Goal: Task Accomplishment & Management: Use online tool/utility

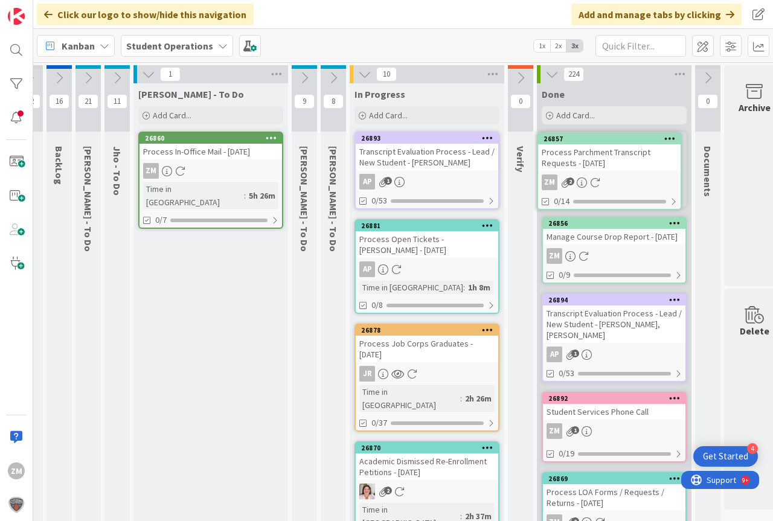
scroll to position [0, 25]
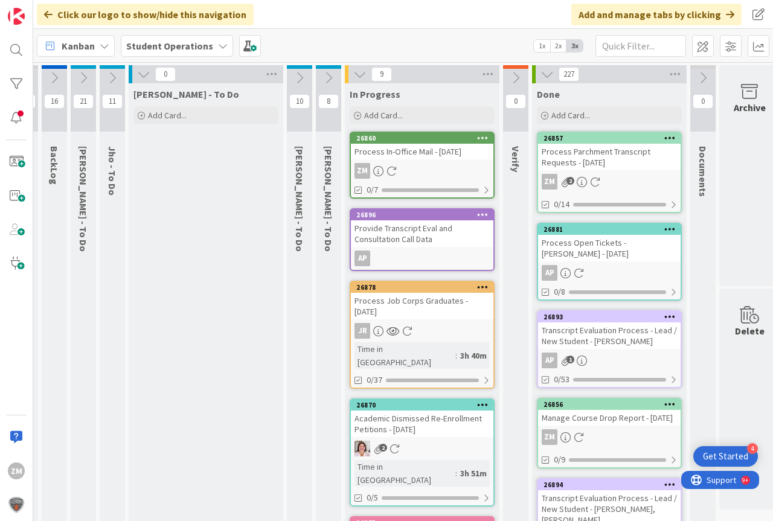
click at [409, 153] on div "Process In-Office Mail - [DATE]" at bounding box center [422, 152] width 143 height 16
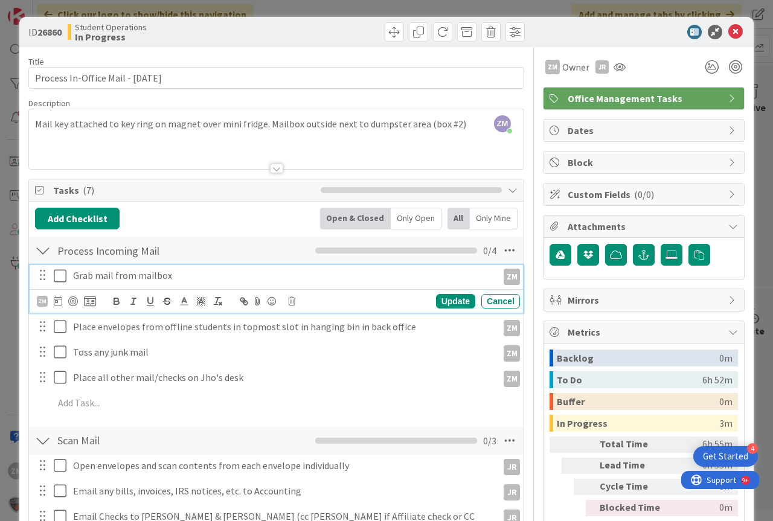
click at [62, 277] on icon at bounding box center [63, 276] width 18 height 14
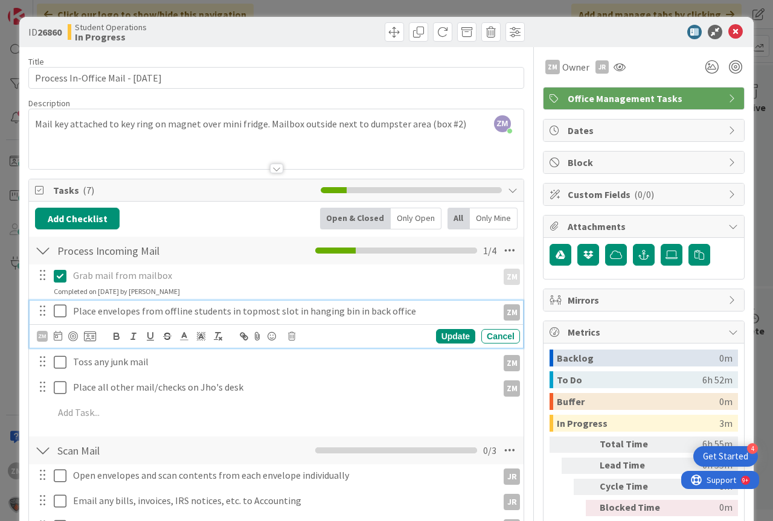
click at [57, 312] on icon at bounding box center [63, 311] width 18 height 14
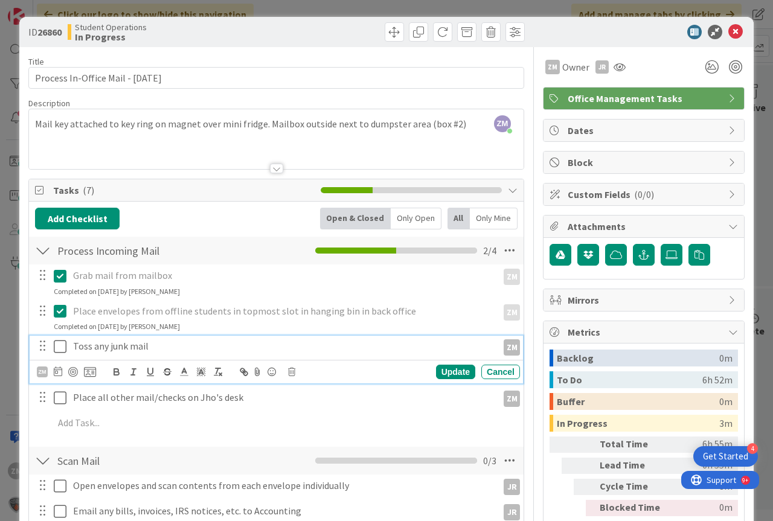
click at [57, 348] on icon at bounding box center [63, 346] width 18 height 14
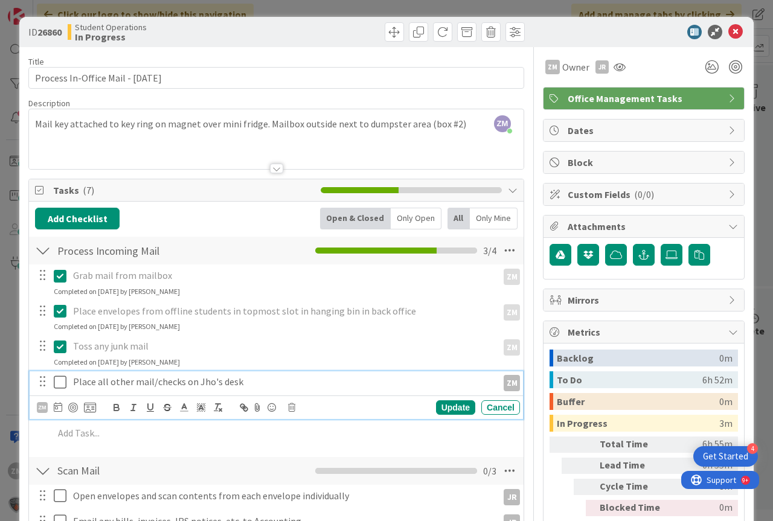
click at [56, 382] on icon at bounding box center [63, 382] width 18 height 14
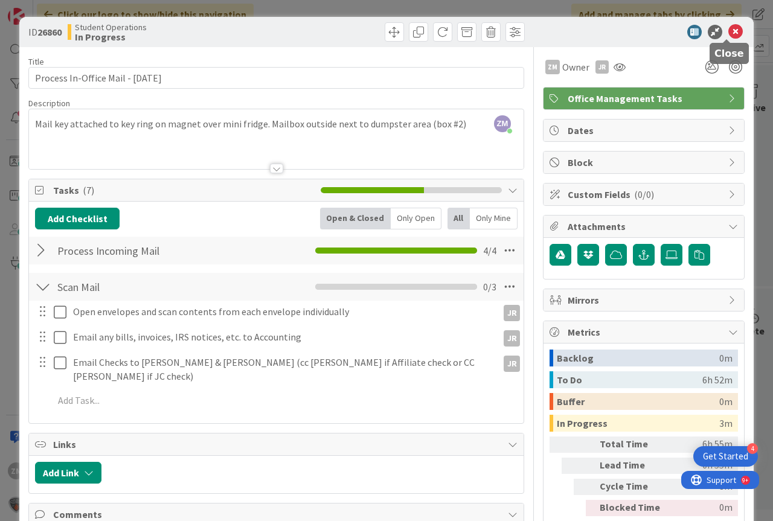
click at [728, 29] on icon at bounding box center [735, 32] width 14 height 14
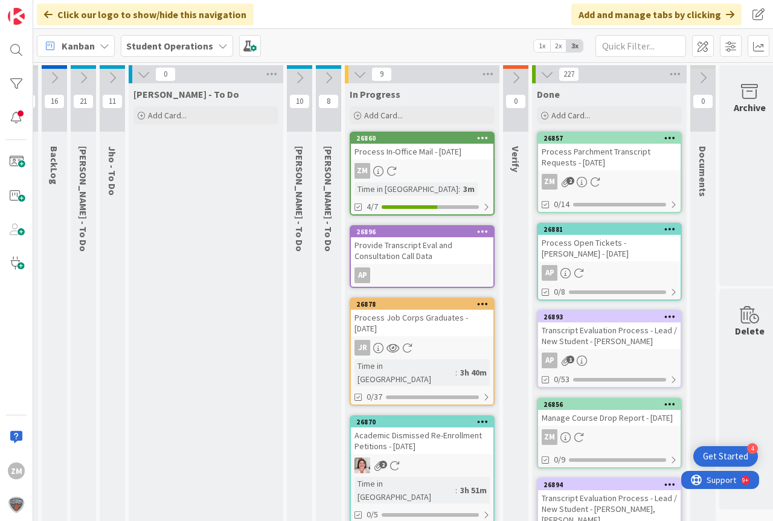
click at [115, 78] on icon at bounding box center [112, 77] width 13 height 13
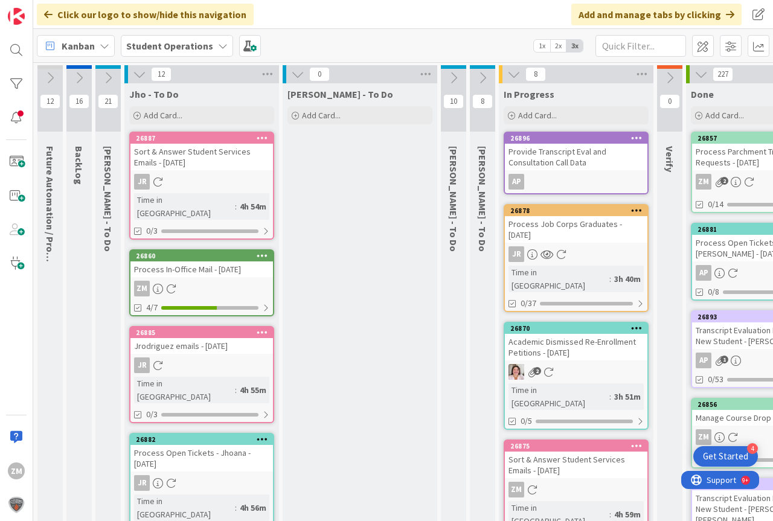
click at [139, 72] on icon at bounding box center [139, 74] width 13 height 13
